Goal: Task Accomplishment & Management: Use online tool/utility

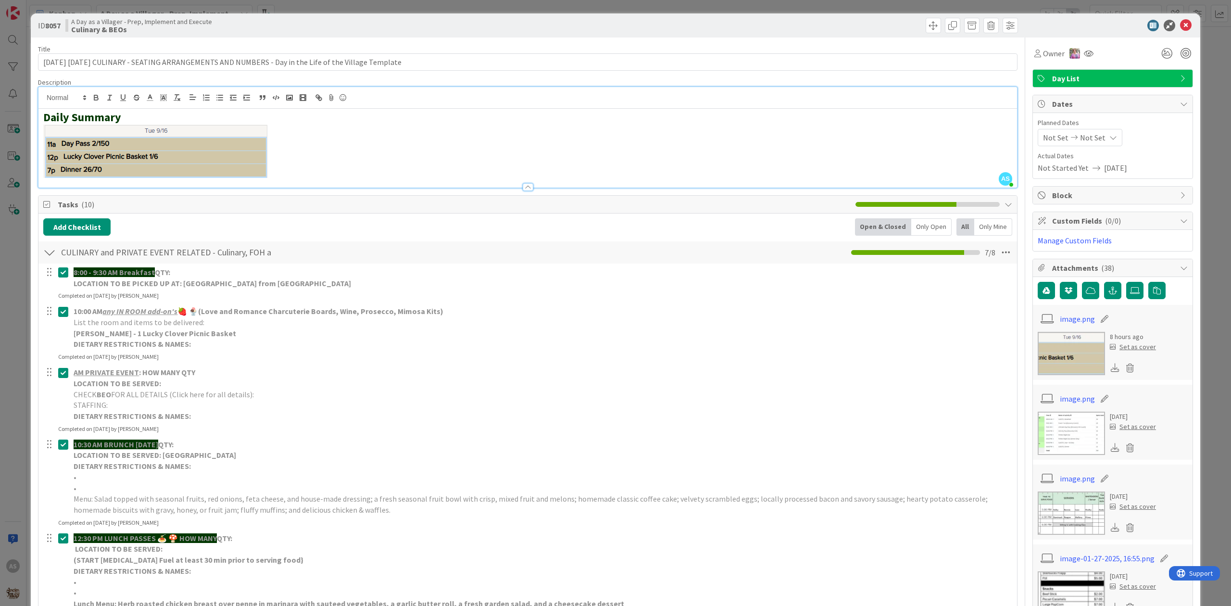
scroll to position [256, 0]
click at [1177, 32] on div "ID 8057 A Day as a Villager - Prep, Implement and Execute Culinary & BEOs" at bounding box center [616, 25] width 1170 height 24
click at [1180, 28] on icon at bounding box center [1186, 26] width 12 height 12
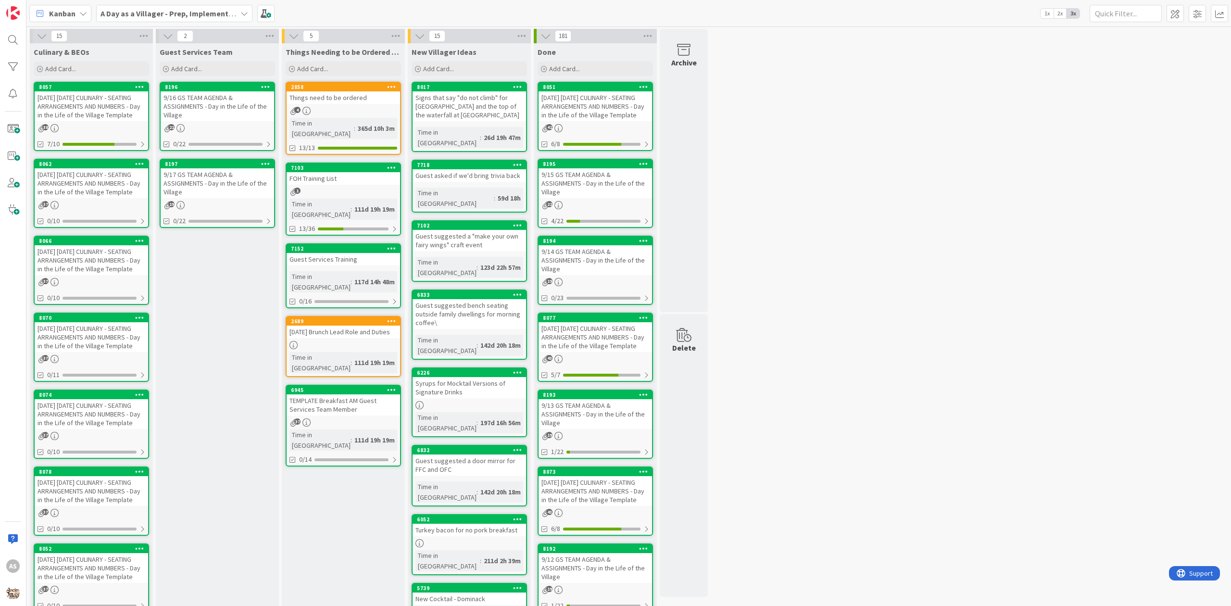
click at [226, 114] on div "9/16 GS TEAM AGENDA & ASSIGNMENTS - Day in the Life of the Village" at bounding box center [217, 106] width 113 height 30
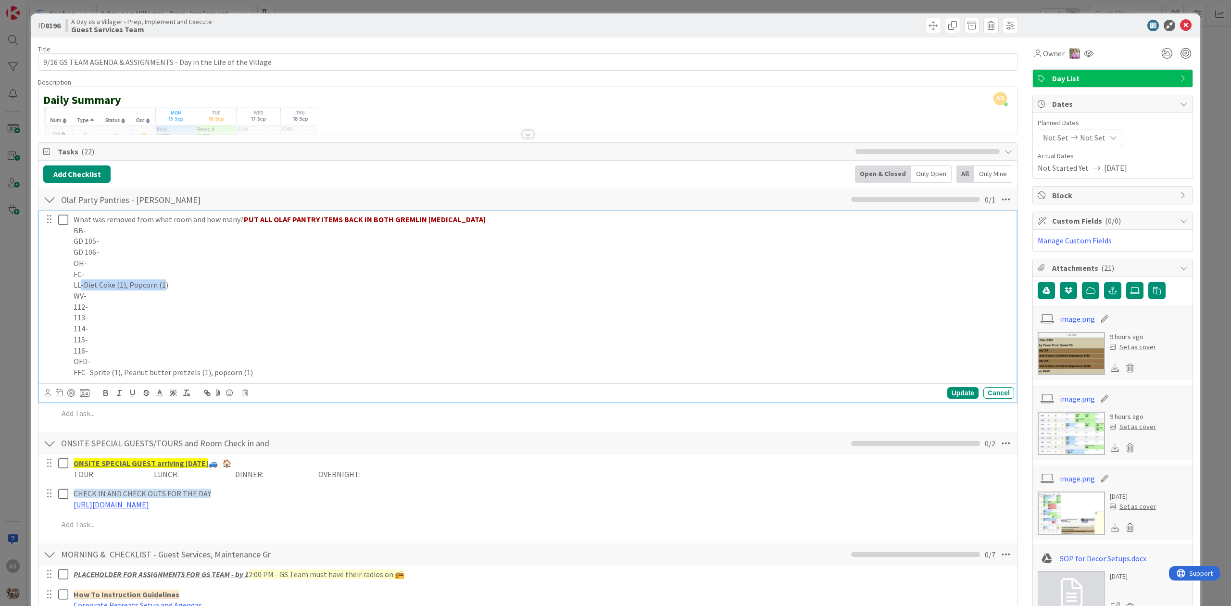
drag, startPoint x: 157, startPoint y: 290, endPoint x: 81, endPoint y: 290, distance: 76.0
click at [81, 290] on p "LL-Diet Coke (1), Popcorn (1)" at bounding box center [542, 284] width 937 height 11
copy p "-Diet Coke (1), Popcorn (1"
